Goal: Transaction & Acquisition: Purchase product/service

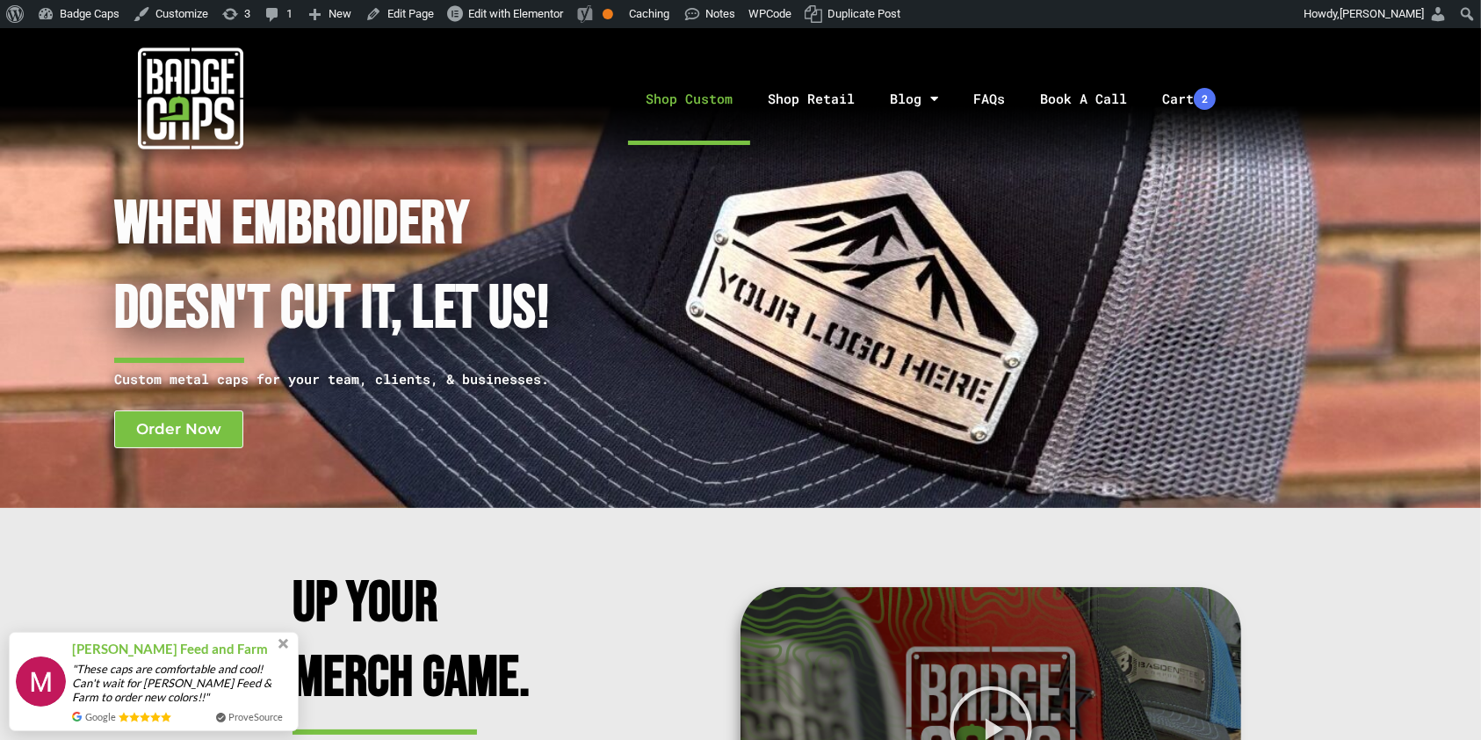
click at [701, 108] on link "Shop Custom" at bounding box center [689, 99] width 122 height 92
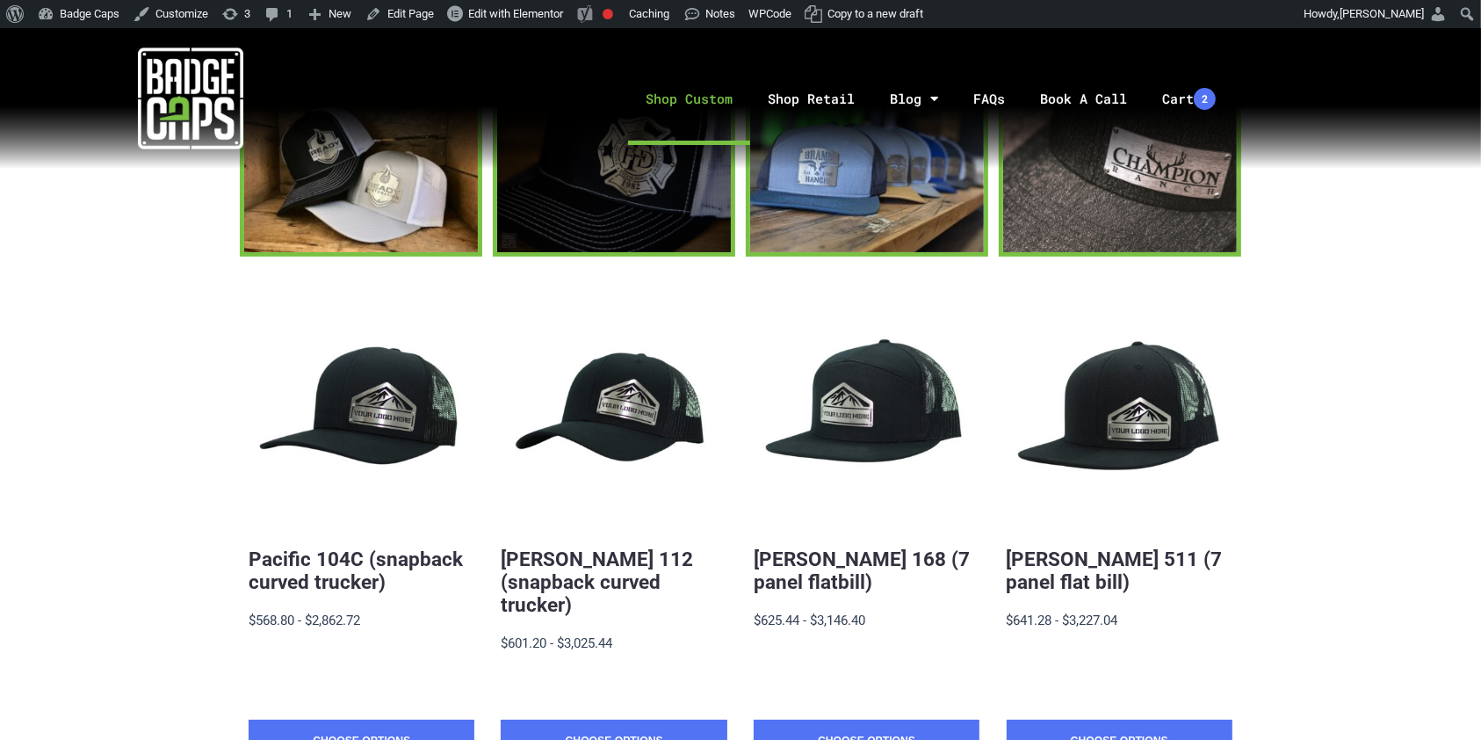
scroll to position [194, 0]
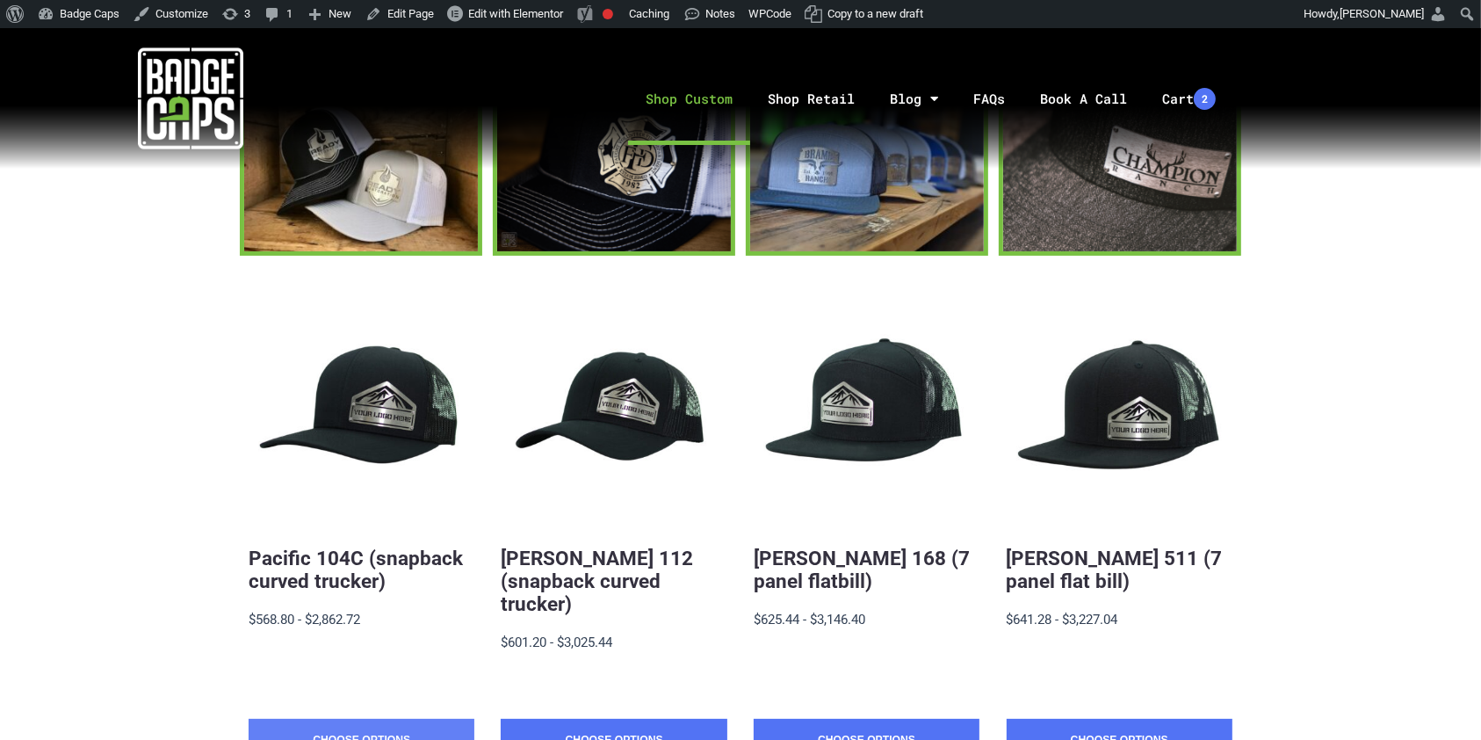
click at [388, 719] on link "Choose Options" at bounding box center [362, 741] width 226 height 44
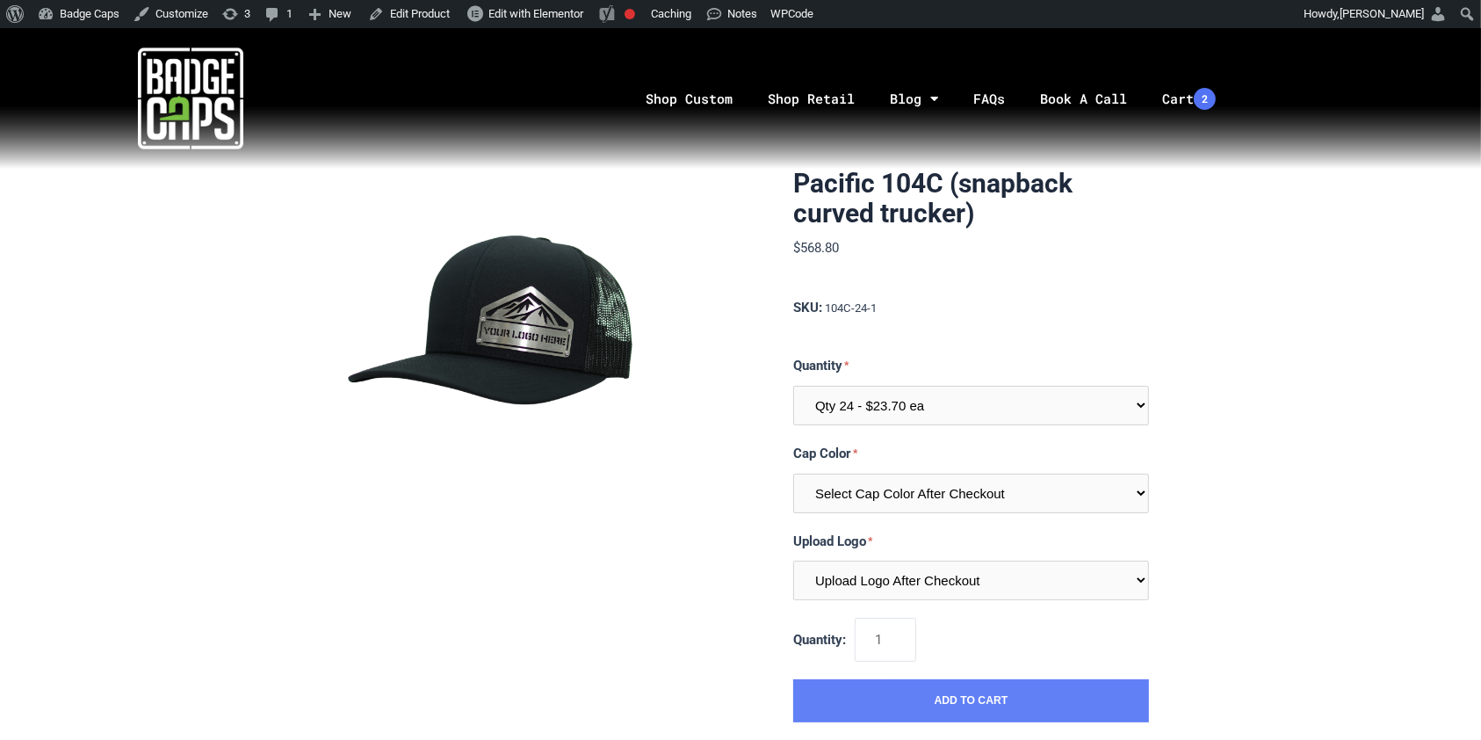
click at [977, 696] on button "Add to Cart" at bounding box center [971, 701] width 356 height 44
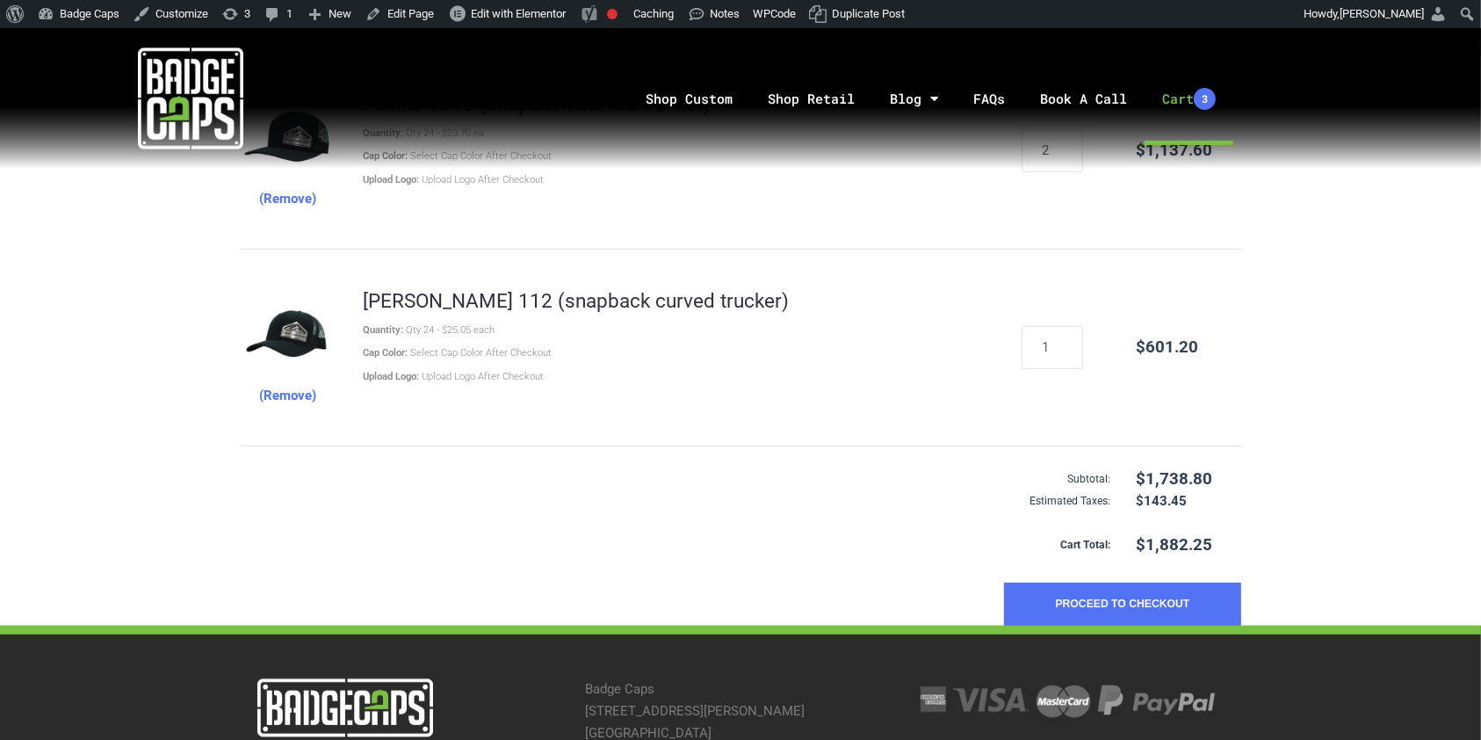
scroll to position [431, 0]
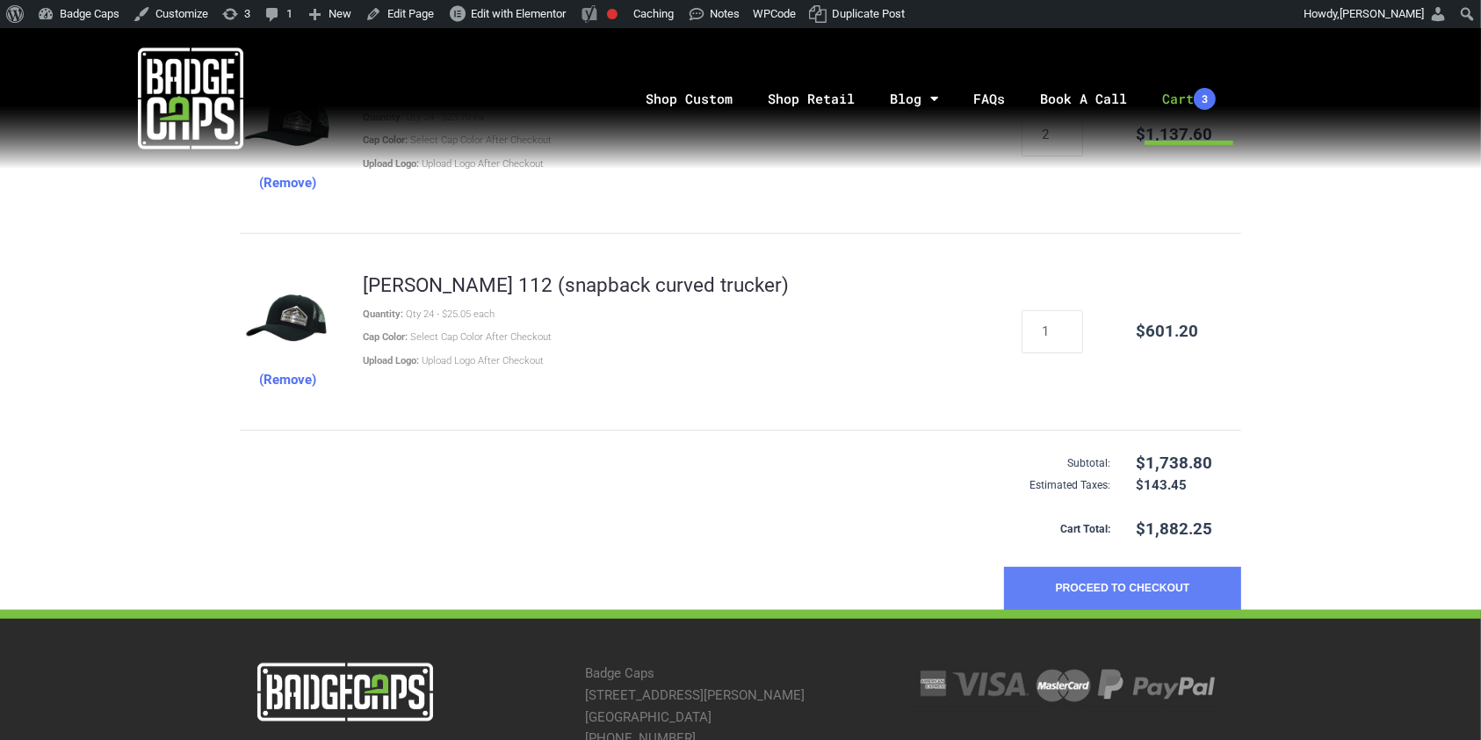
click at [1106, 583] on button "Proceed to Checkout" at bounding box center [1122, 589] width 237 height 44
